Goal: Information Seeking & Learning: Find specific fact

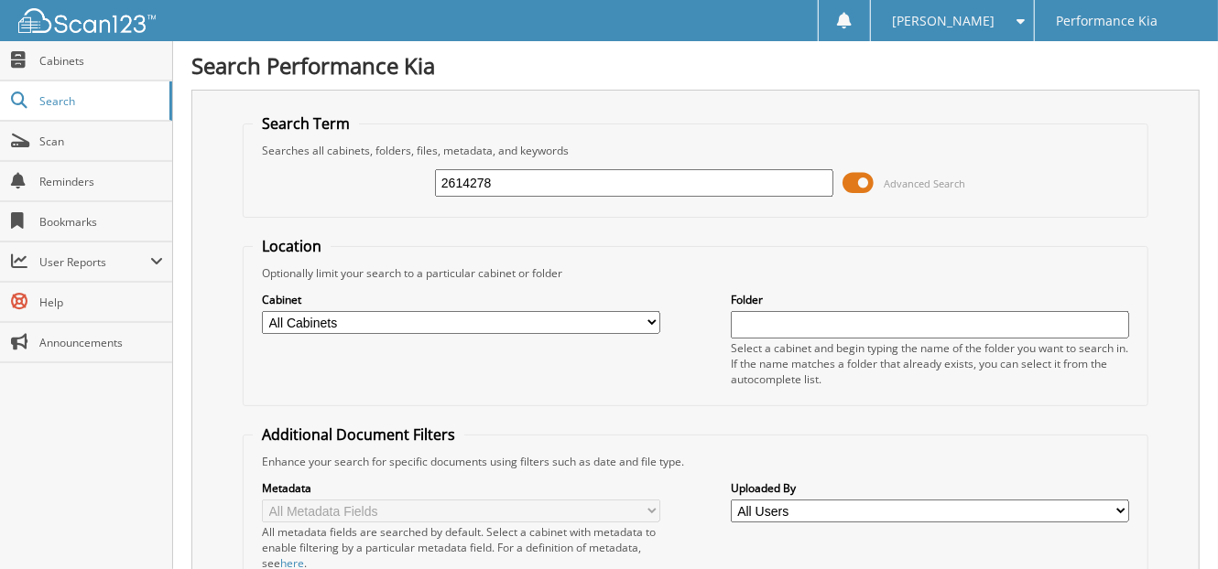
type input "2614278"
type input "8"
type input "2614021"
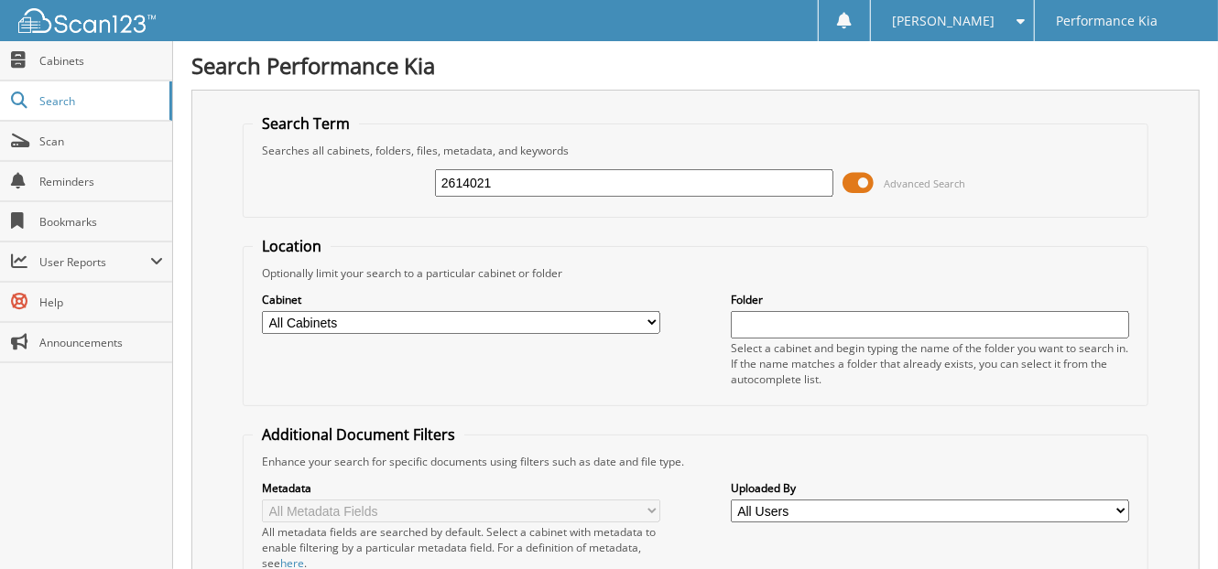
click at [496, 184] on input "2614021" at bounding box center [634, 182] width 398 height 27
type input "2614025"
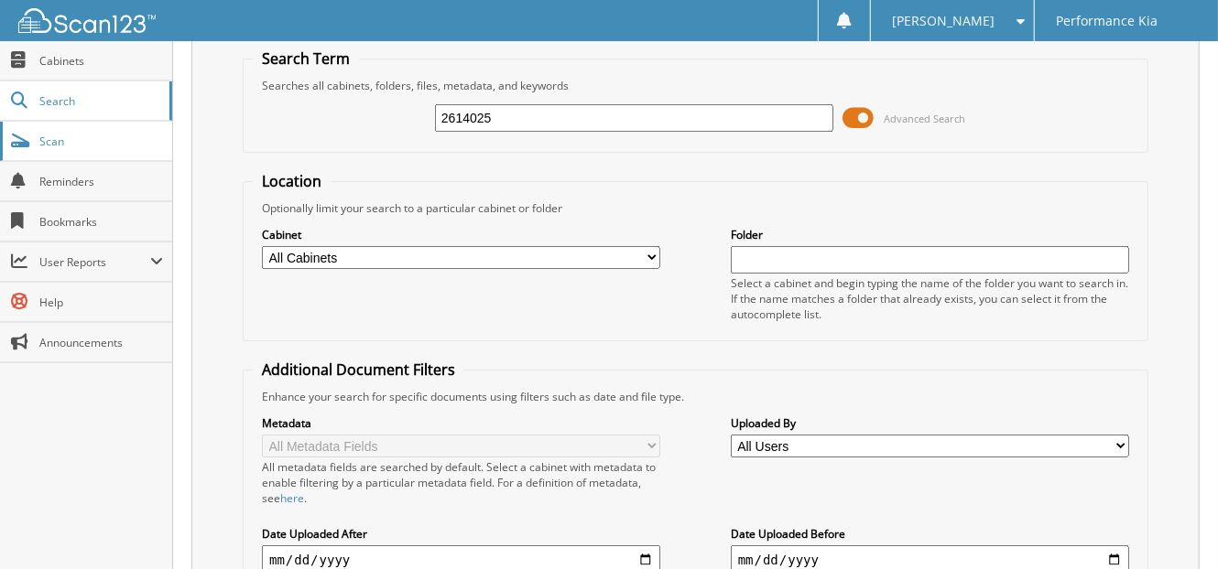
scroll to position [6, 0]
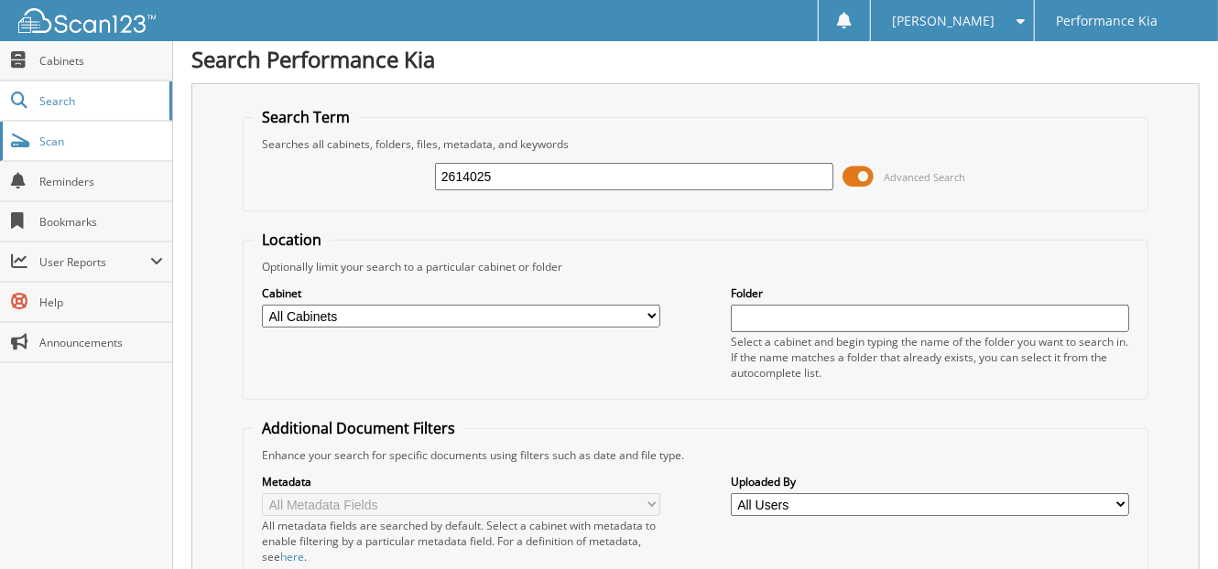
click at [61, 135] on span "Scan" at bounding box center [101, 142] width 124 height 16
